Goal: Task Accomplishment & Management: Manage account settings

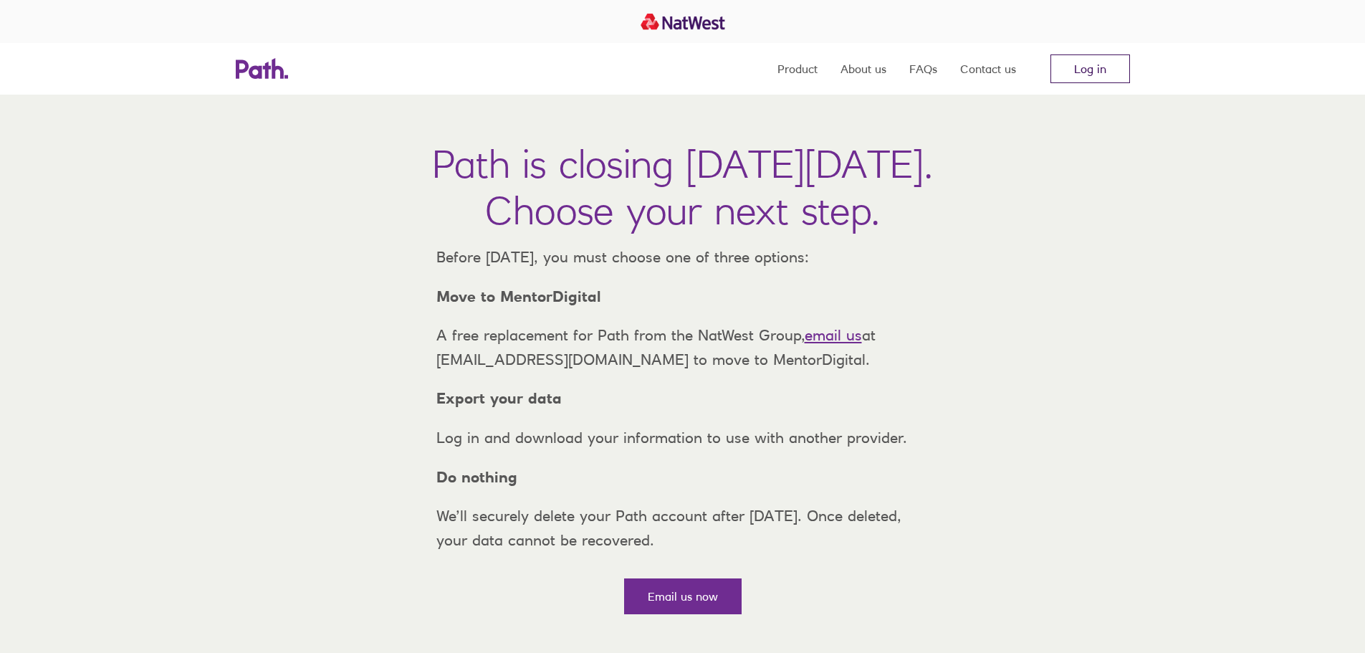
click at [1077, 71] on link "Log in" at bounding box center [1091, 68] width 80 height 29
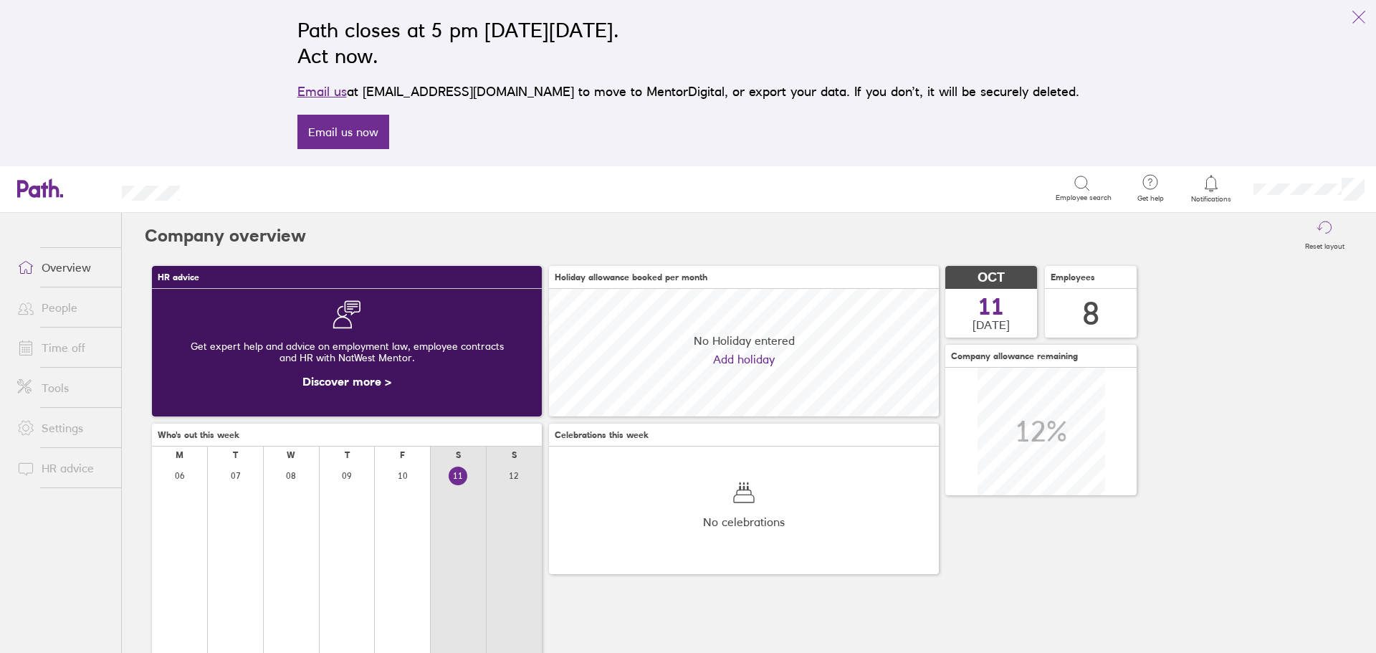
scroll to position [128, 390]
click at [50, 343] on link "Time off" at bounding box center [63, 347] width 115 height 29
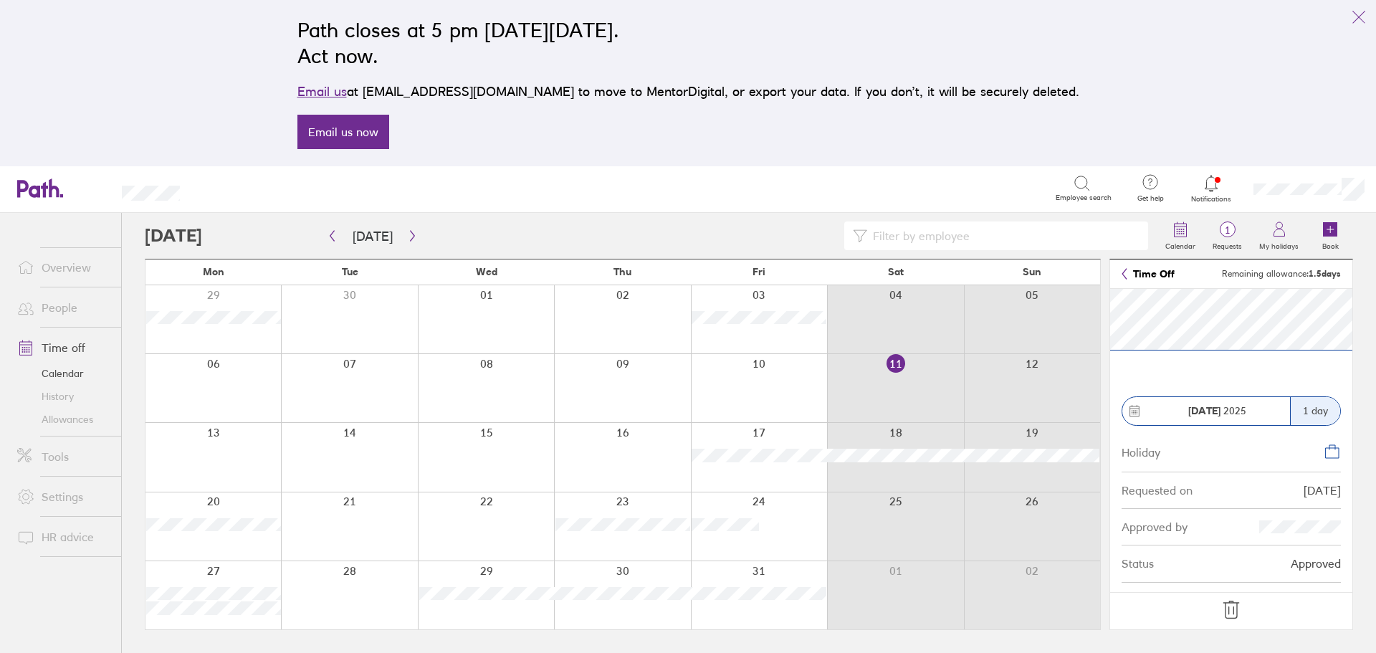
click at [1232, 618] on icon at bounding box center [1230, 609] width 15 height 17
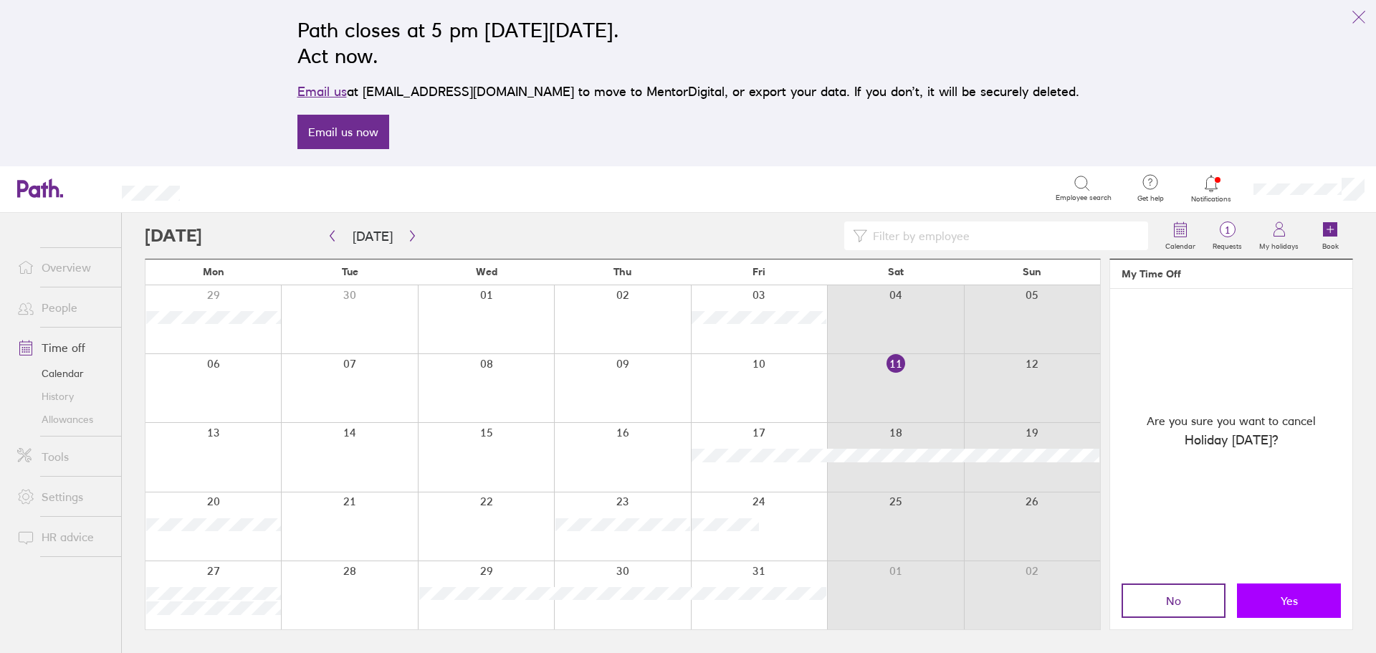
click at [1299, 607] on button "Yes" at bounding box center [1289, 600] width 104 height 34
